Goal: Browse casually

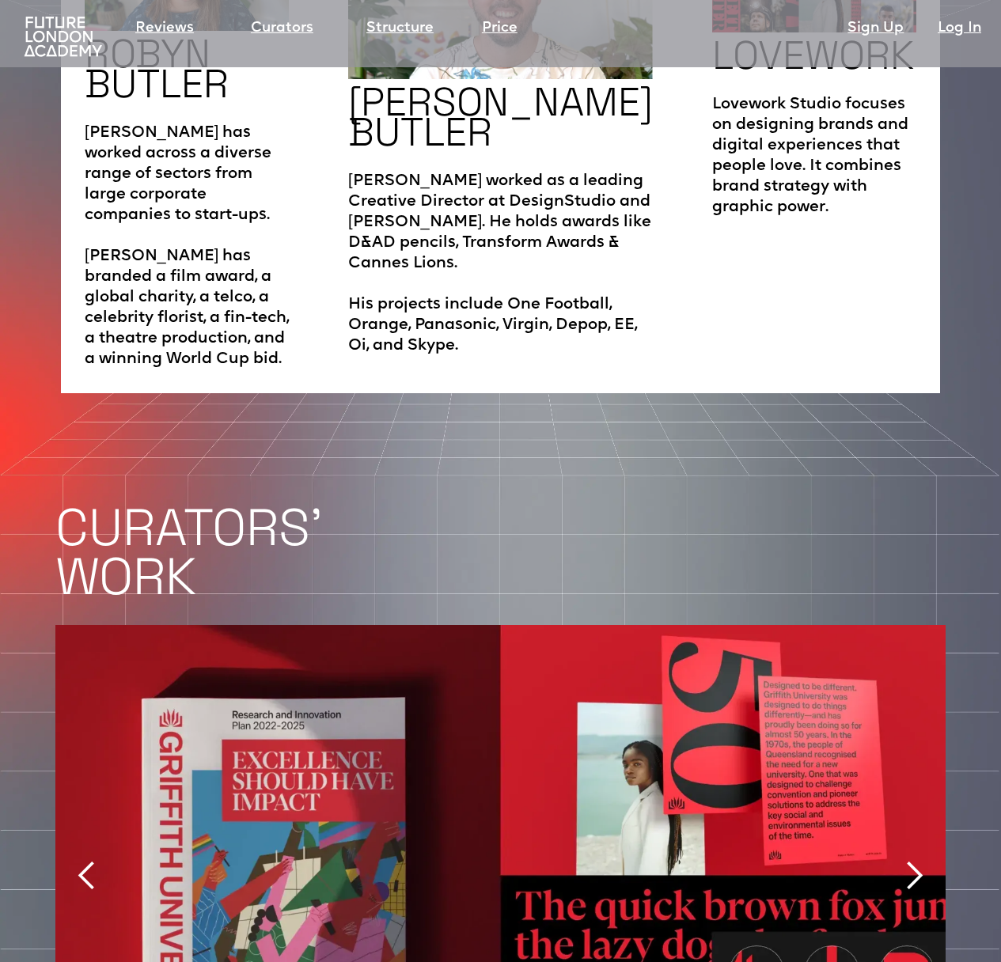
scroll to position [3169, 0]
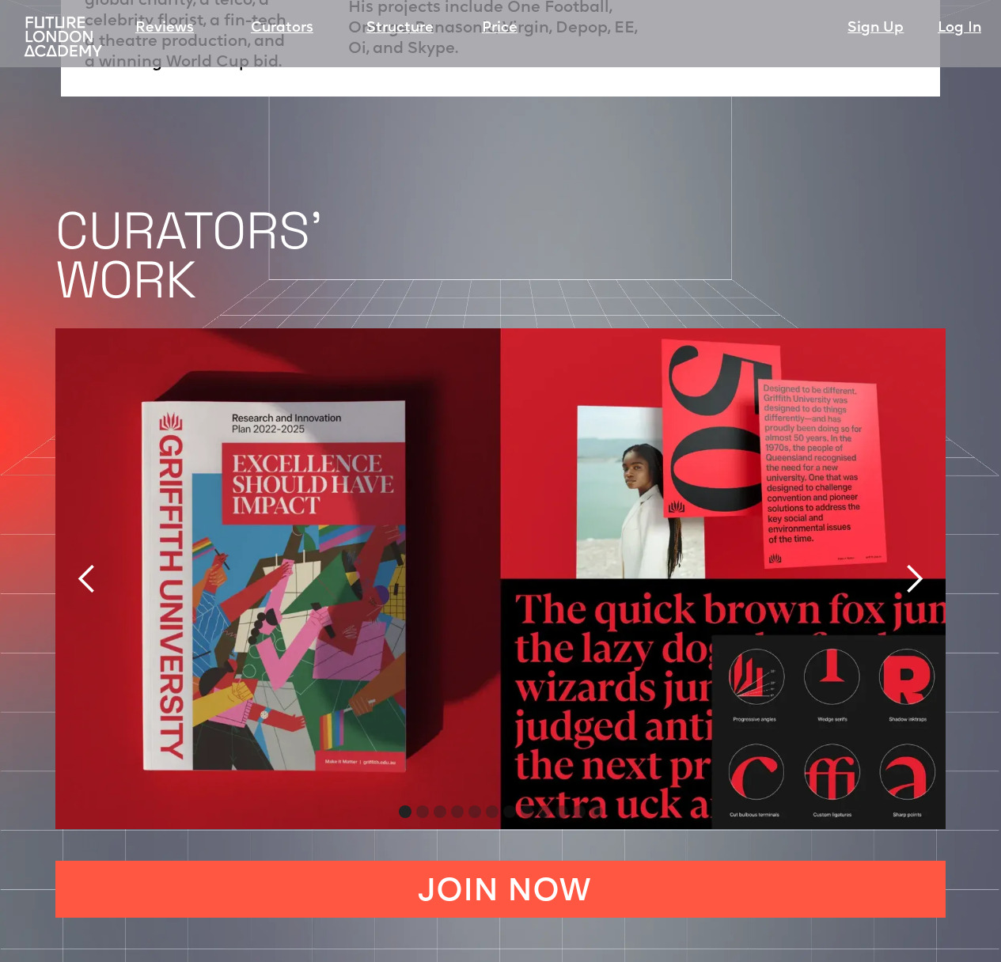
click at [911, 563] on div "next slide" at bounding box center [914, 579] width 32 height 32
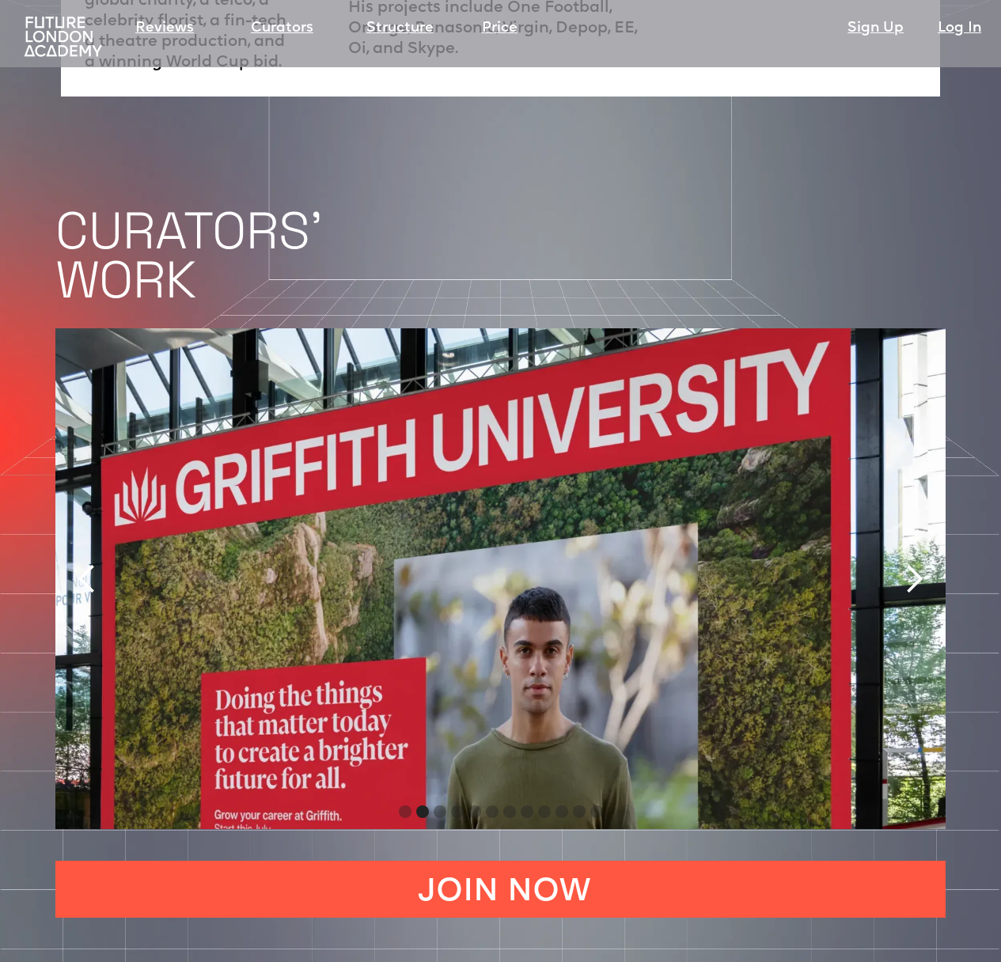
click at [911, 563] on div "next slide" at bounding box center [914, 579] width 32 height 32
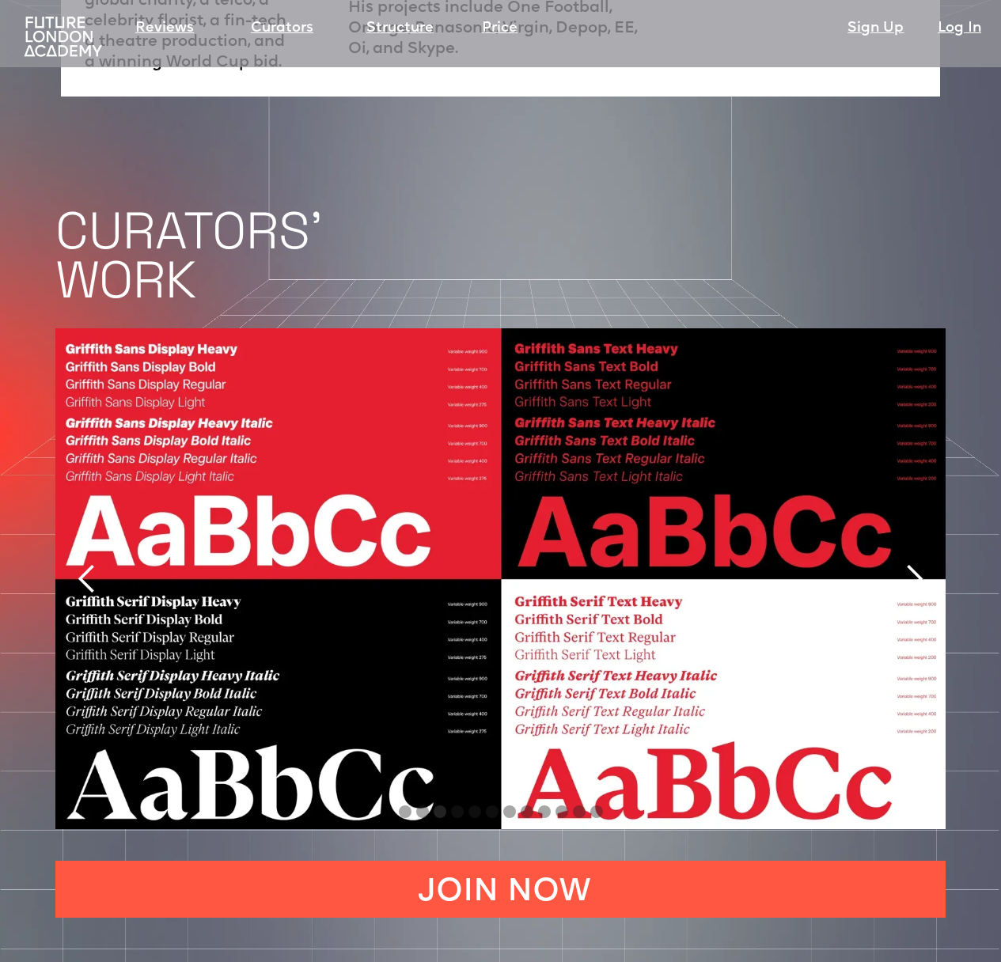
click at [912, 563] on div "next slide" at bounding box center [914, 579] width 32 height 32
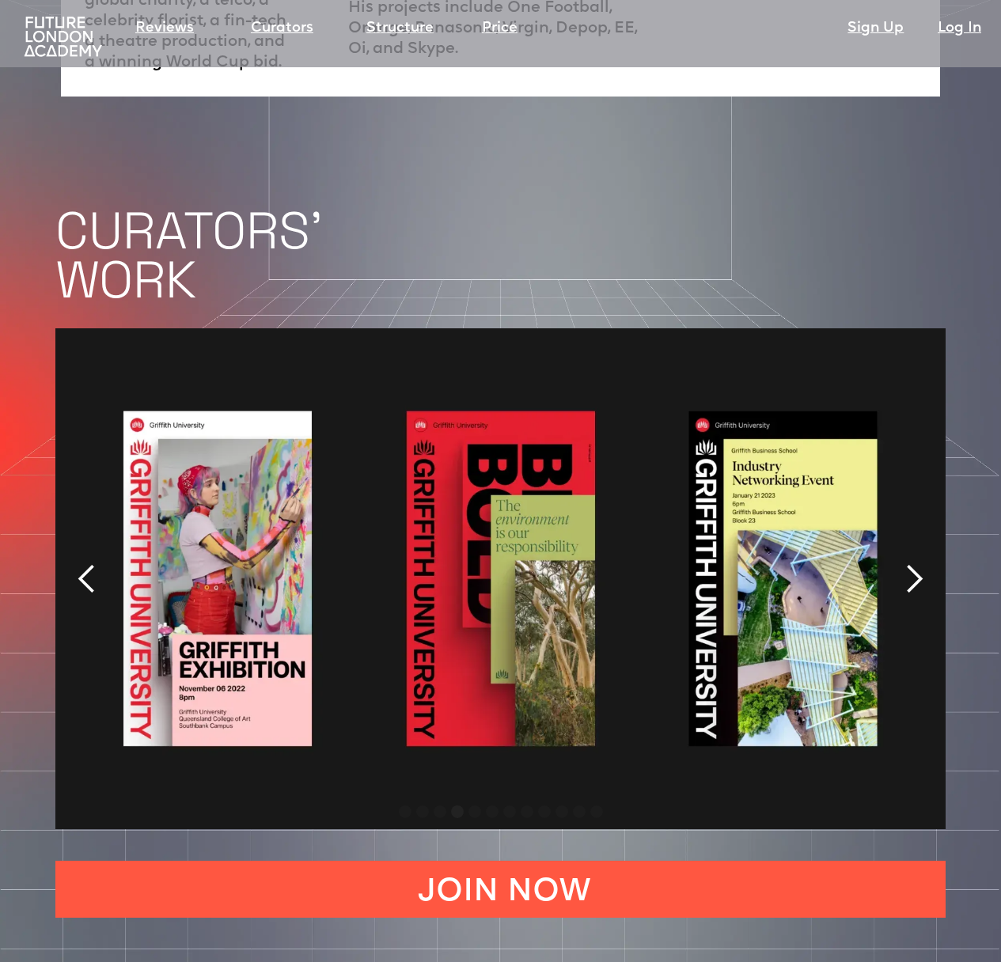
click at [912, 563] on div "next slide" at bounding box center [914, 579] width 32 height 32
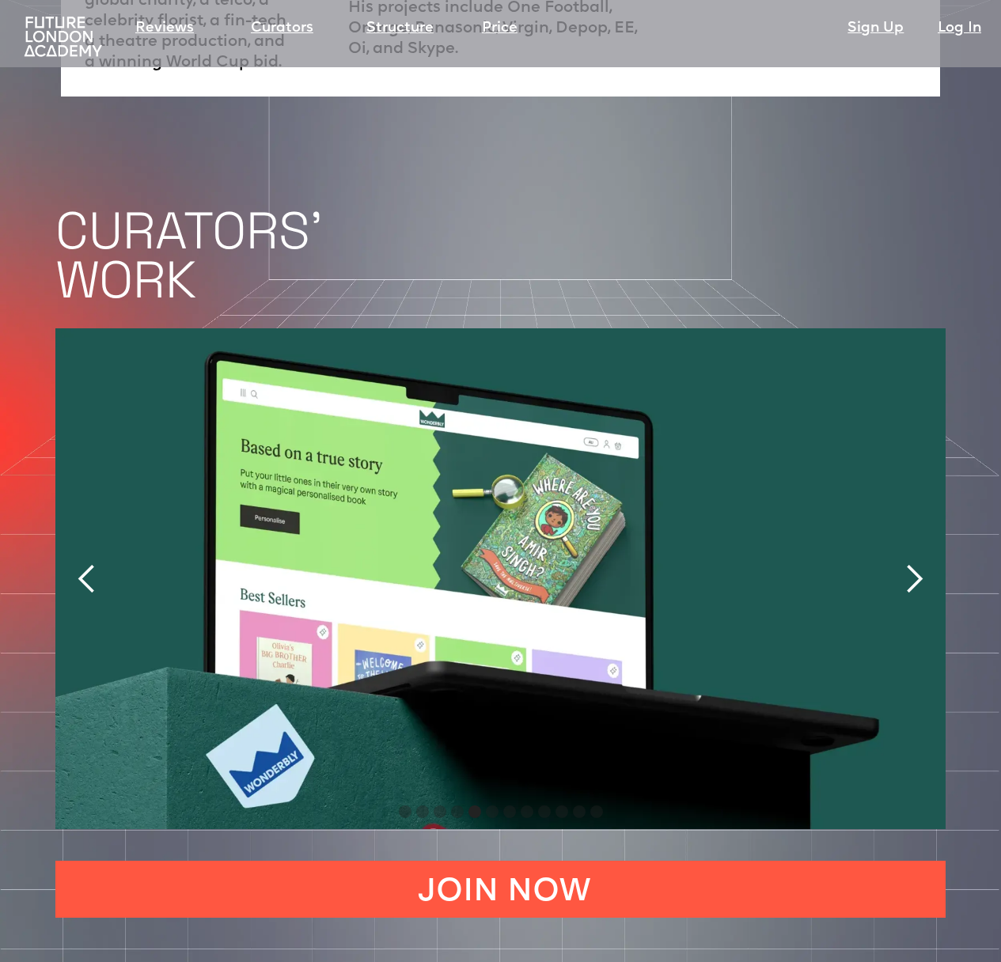
click at [912, 563] on div "next slide" at bounding box center [914, 579] width 32 height 32
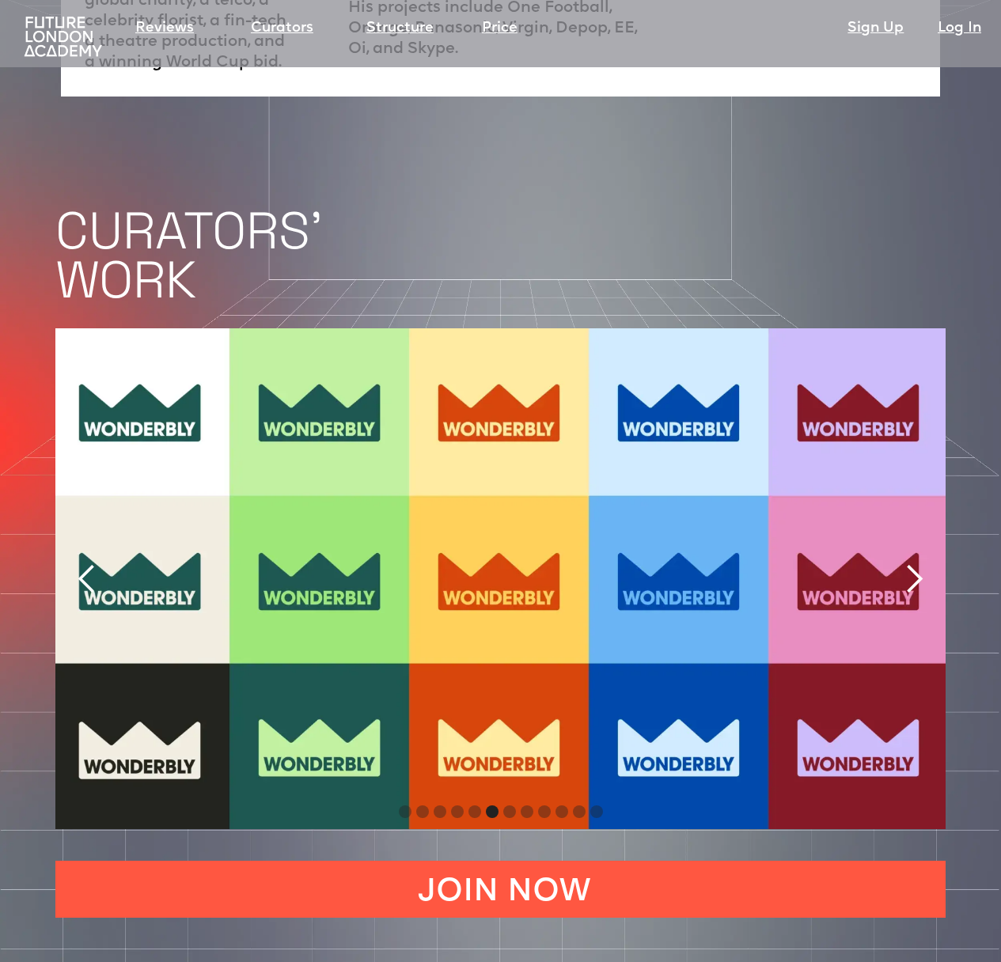
click at [912, 563] on div "next slide" at bounding box center [914, 579] width 32 height 32
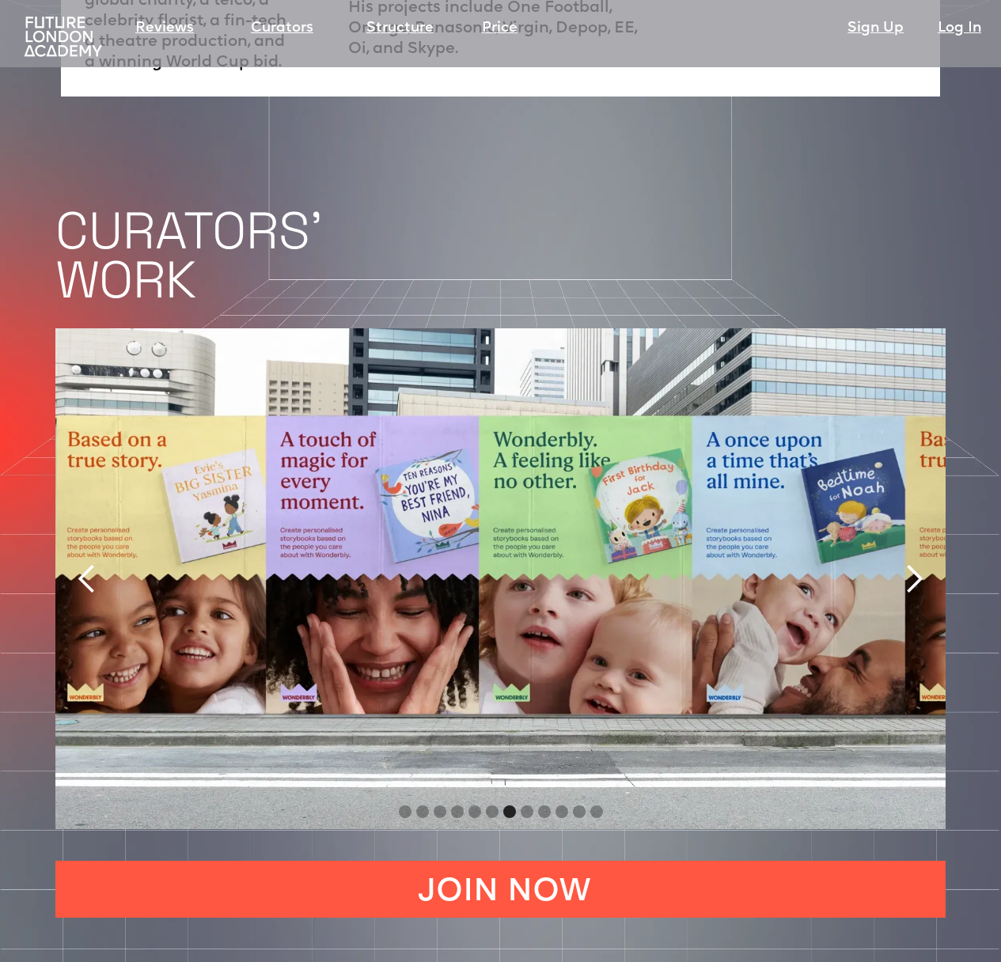
click at [912, 563] on div "next slide" at bounding box center [914, 579] width 32 height 32
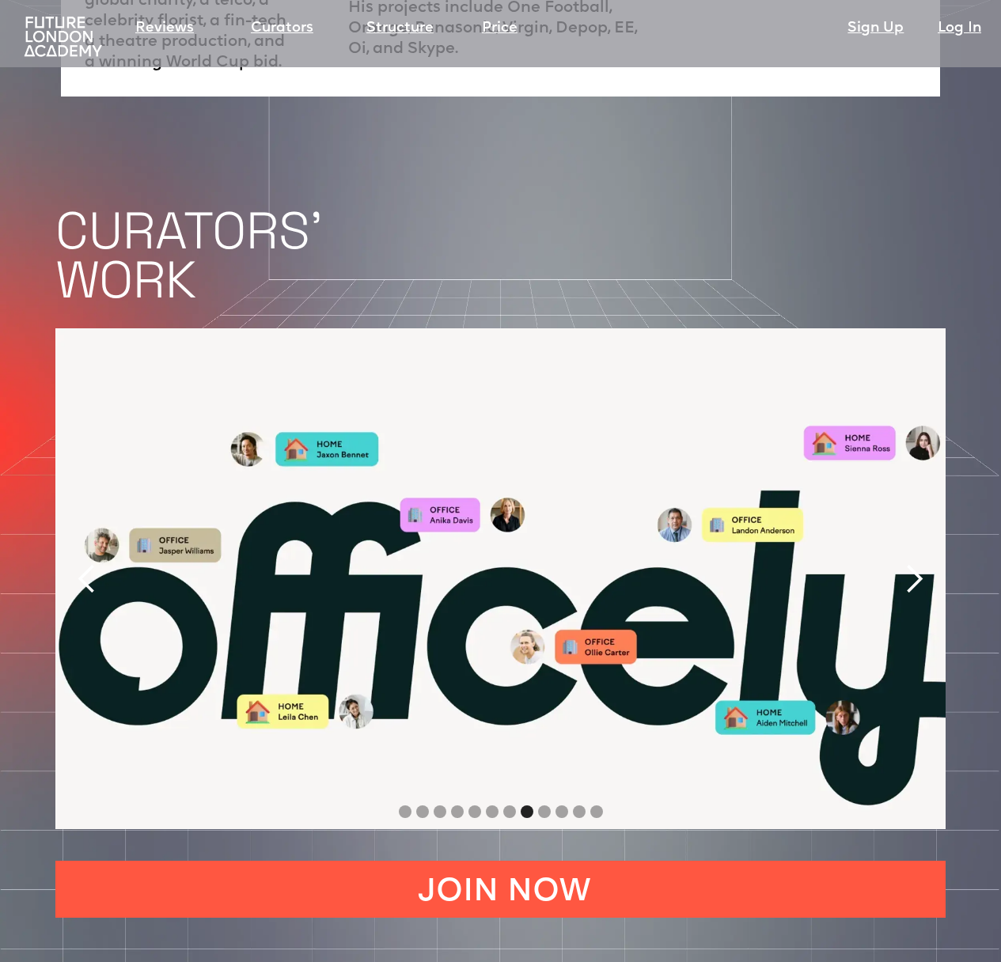
click at [916, 563] on div "next slide" at bounding box center [914, 579] width 32 height 32
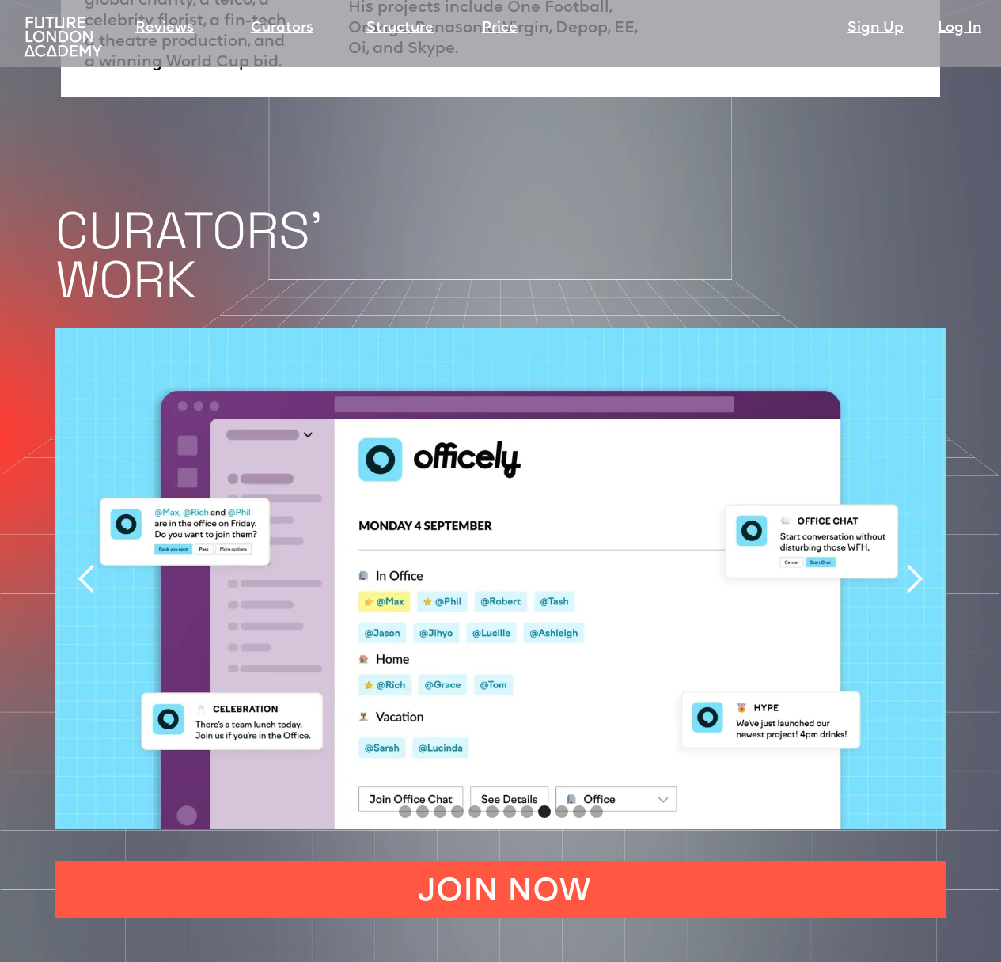
click at [911, 563] on div "next slide" at bounding box center [914, 579] width 32 height 32
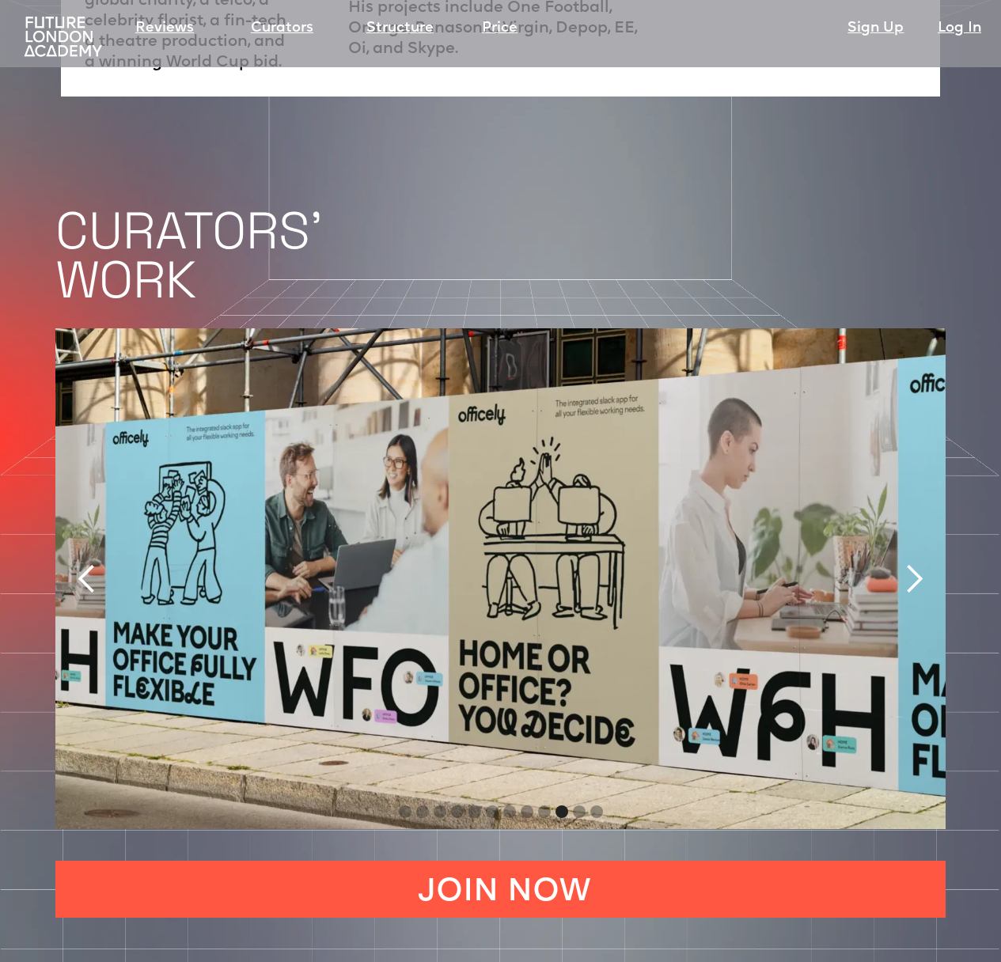
click at [614, 206] on h1 "CURATORS' WORK" at bounding box center [527, 255] width 945 height 98
